Goal: Find specific page/section: Locate a particular part of the current website

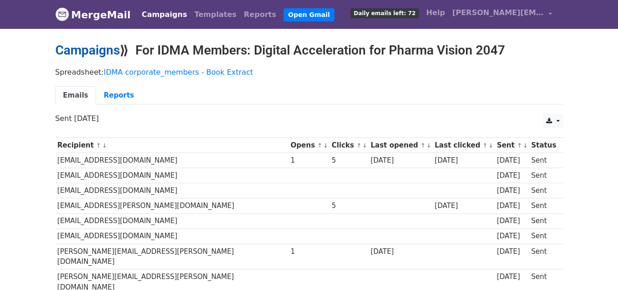
click at [95, 49] on link "Campaigns" at bounding box center [87, 50] width 65 height 15
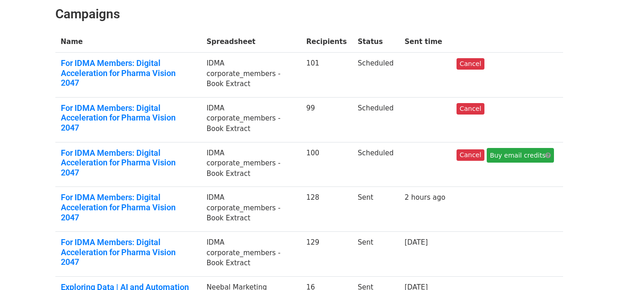
scroll to position [91, 0]
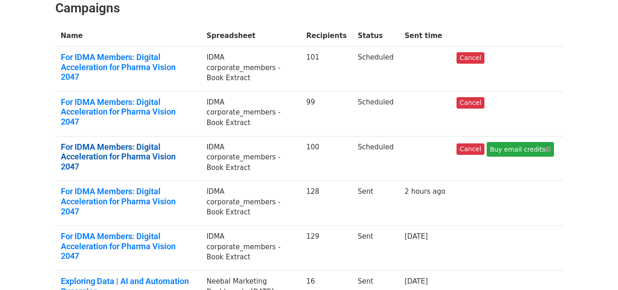
click at [196, 142] on link "For IDMA Members: Digital Acceleration for Pharma Vision 2047" at bounding box center [128, 157] width 135 height 30
